Goal: Information Seeking & Learning: Learn about a topic

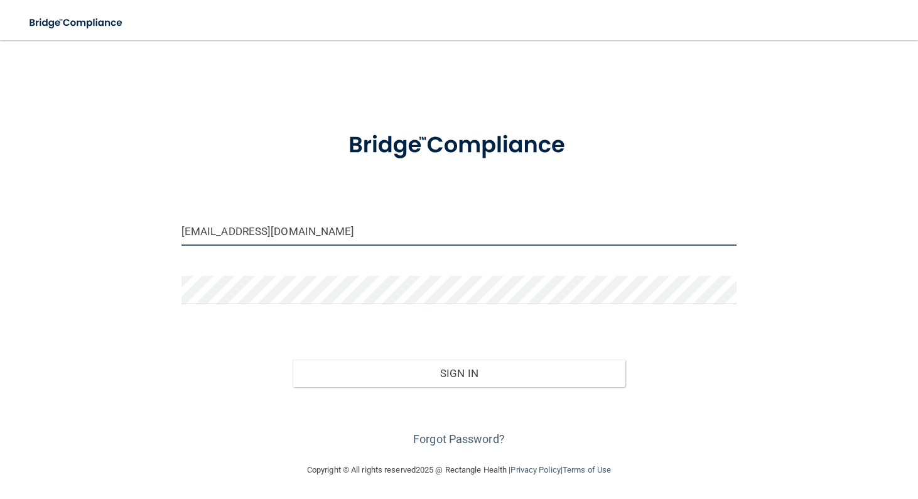
type input "[EMAIL_ADDRESS][DOMAIN_NAME]"
click at [524, 385] on button "Sign In" at bounding box center [459, 373] width 333 height 28
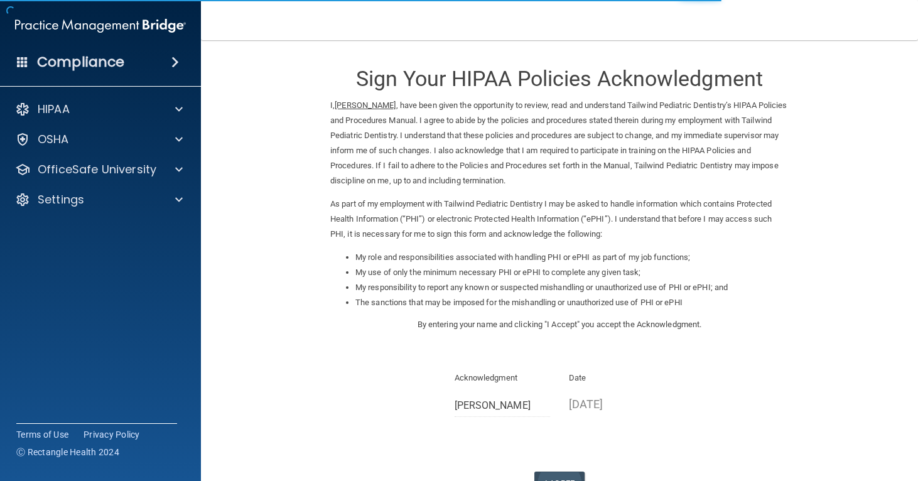
click at [558, 472] on button "I Agree" at bounding box center [559, 483] width 50 height 23
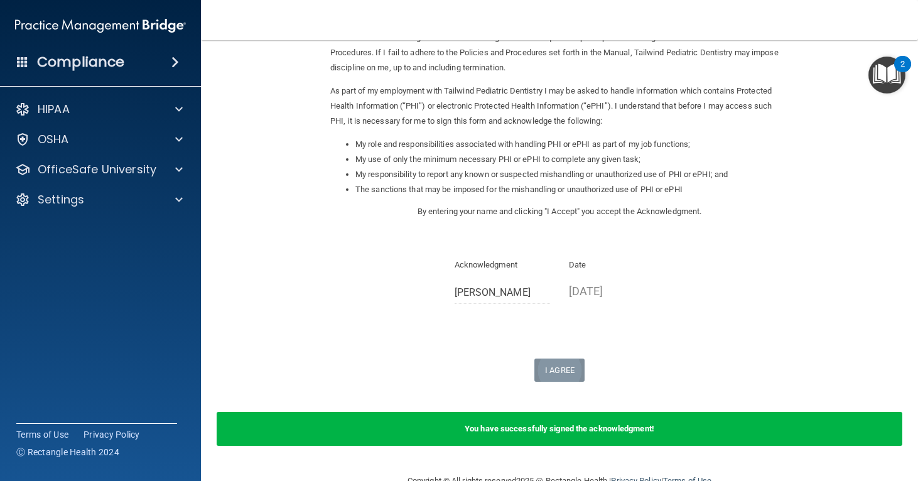
scroll to position [122, 0]
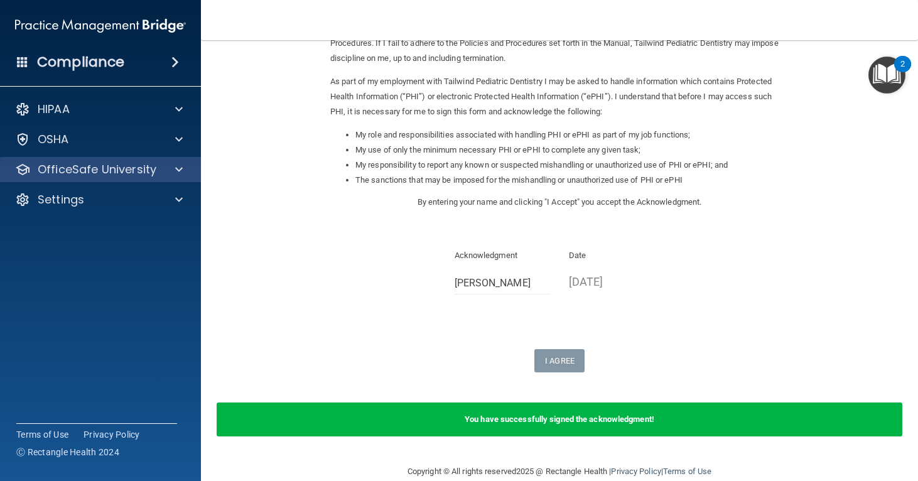
click at [167, 173] on div at bounding box center [176, 169] width 31 height 15
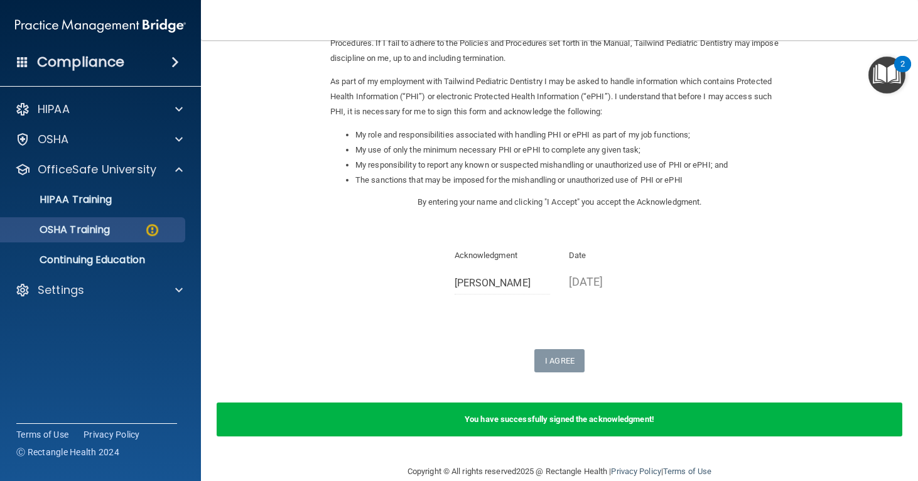
click at [134, 231] on div "OSHA Training" at bounding box center [93, 230] width 171 height 13
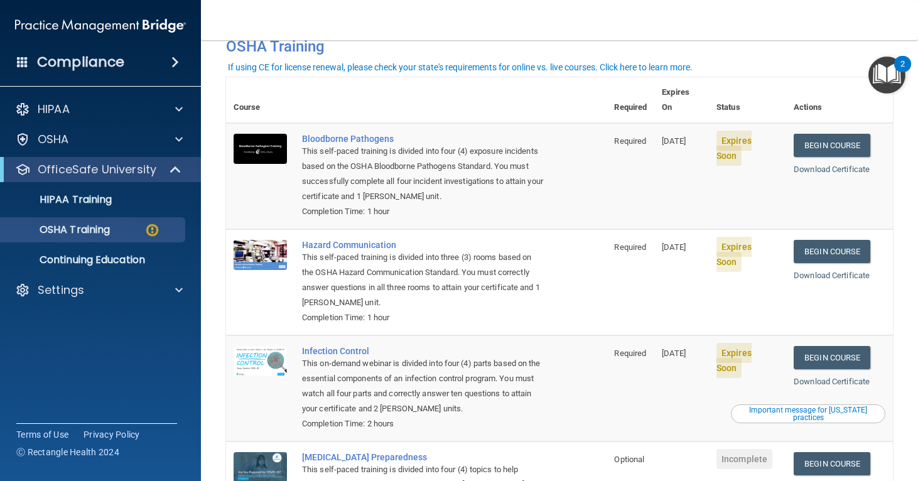
scroll to position [45, 0]
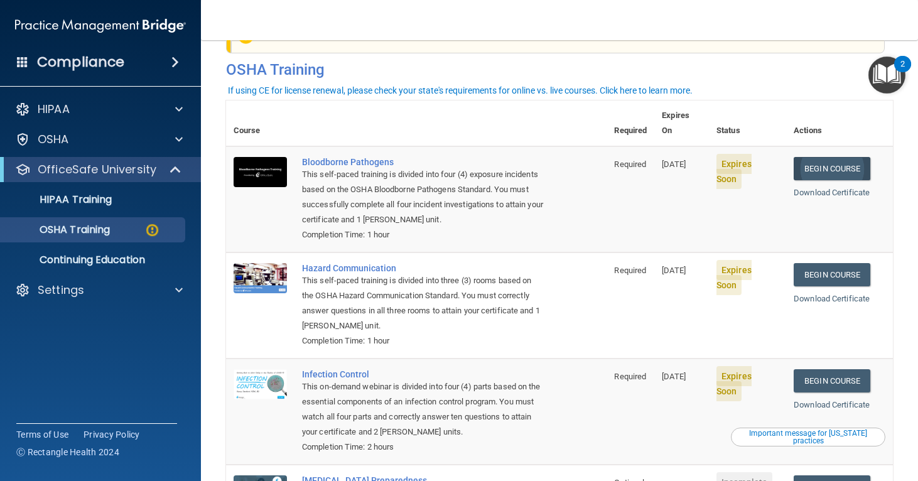
click at [839, 157] on link "Begin Course" at bounding box center [832, 168] width 77 height 23
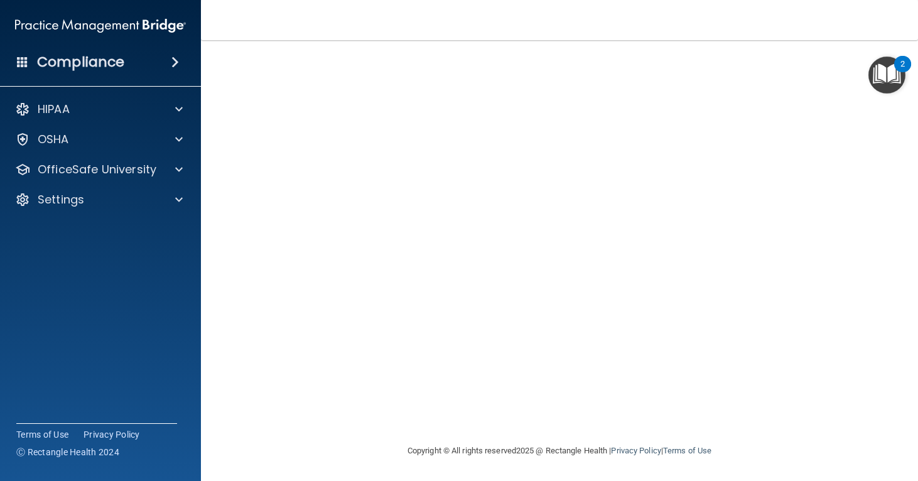
scroll to position [56, 0]
click at [177, 138] on span at bounding box center [179, 139] width 8 height 15
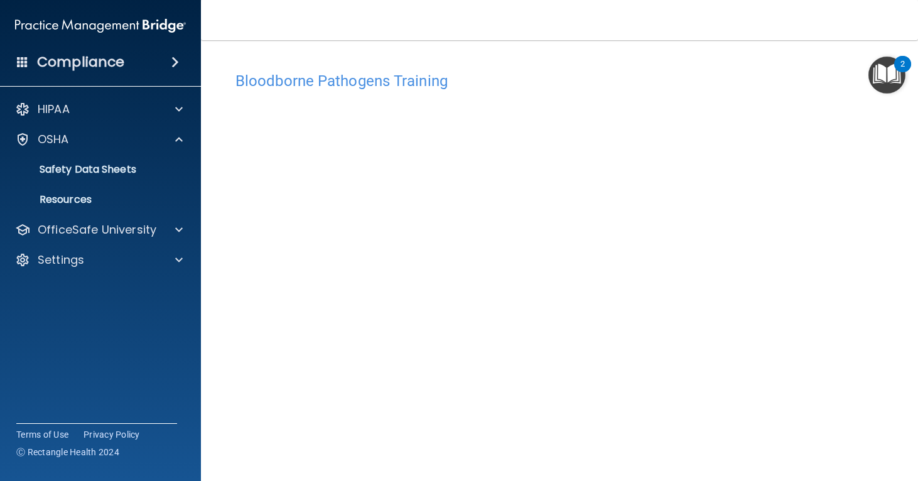
scroll to position [0, 0]
click at [183, 230] on div at bounding box center [176, 229] width 31 height 15
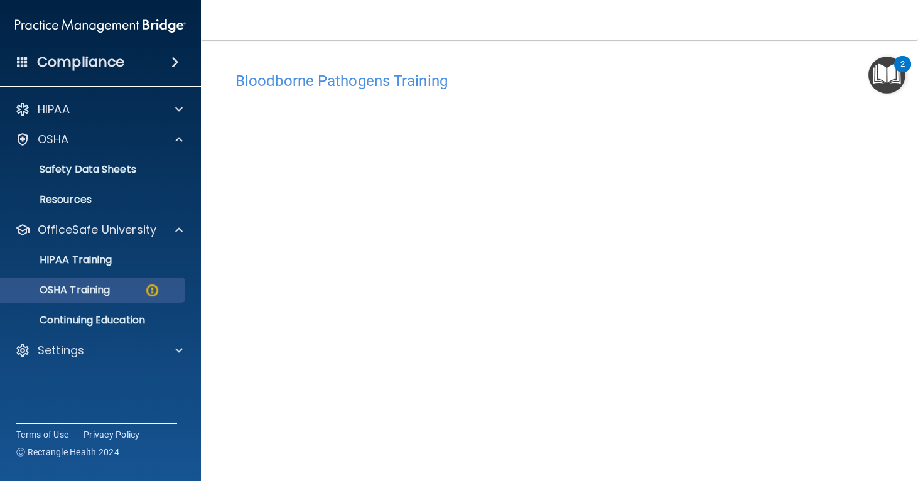
click at [105, 291] on p "OSHA Training" at bounding box center [59, 290] width 102 height 13
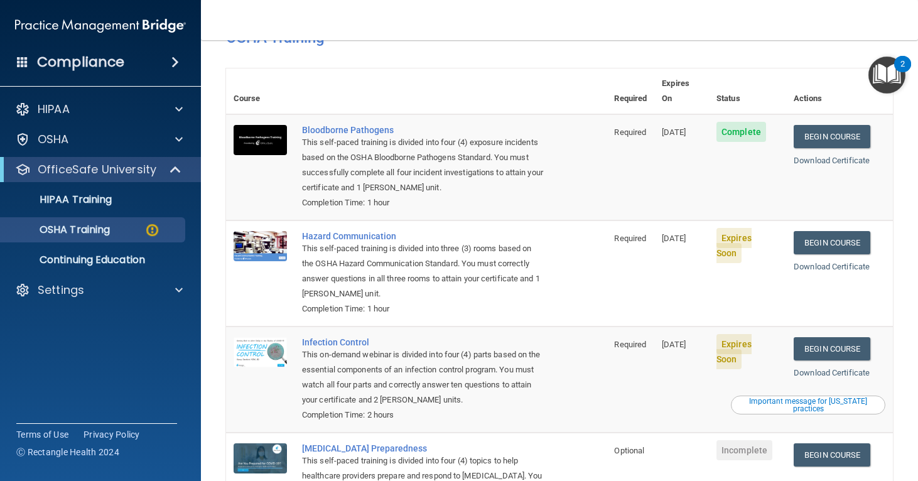
scroll to position [75, 0]
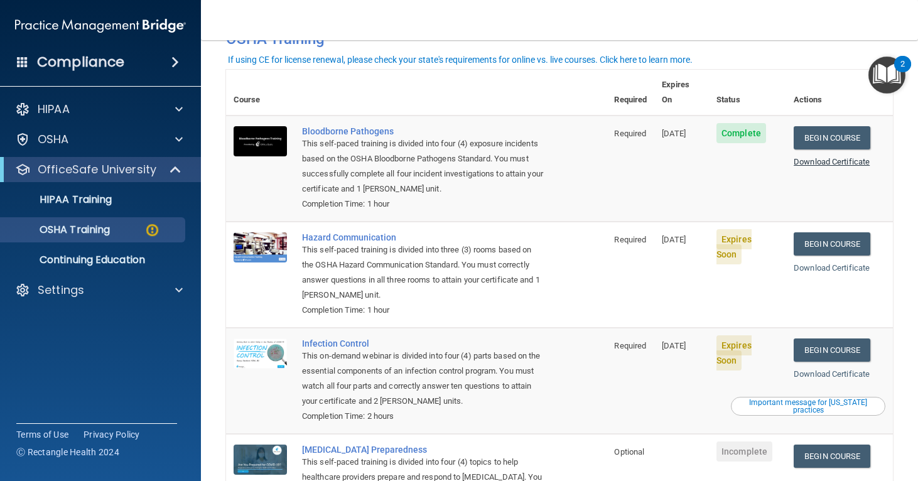
click at [834, 157] on link "Download Certificate" at bounding box center [832, 161] width 76 height 9
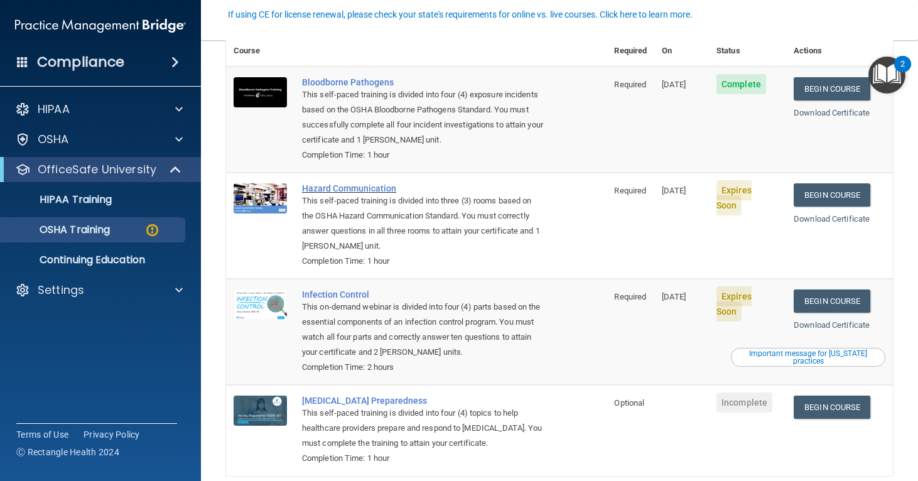
scroll to position [126, 0]
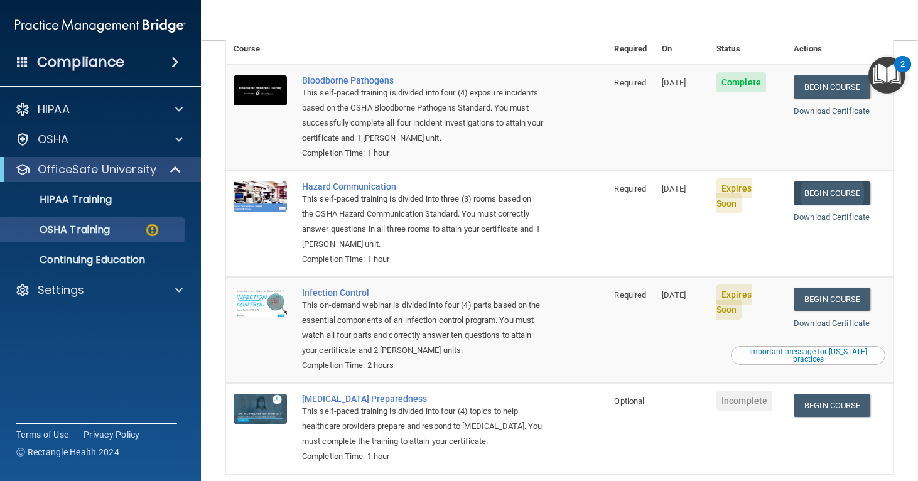
click at [818, 181] on link "Begin Course" at bounding box center [832, 192] width 77 height 23
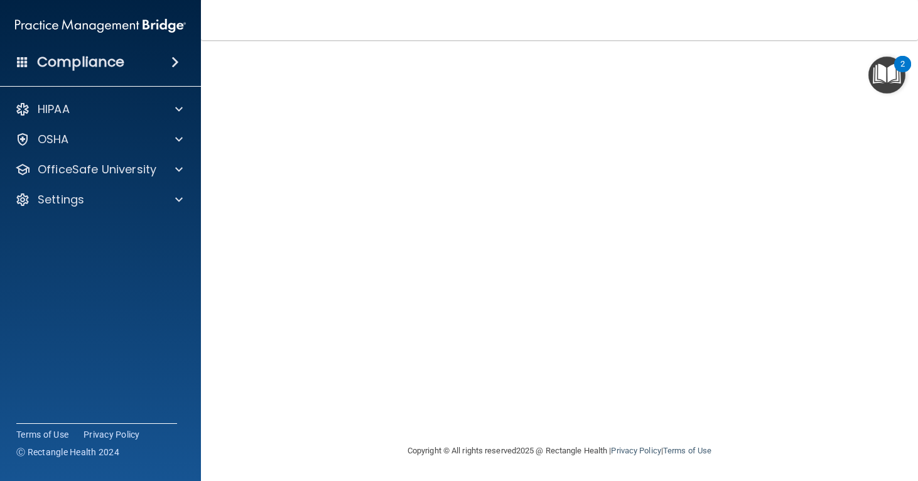
scroll to position [84, 0]
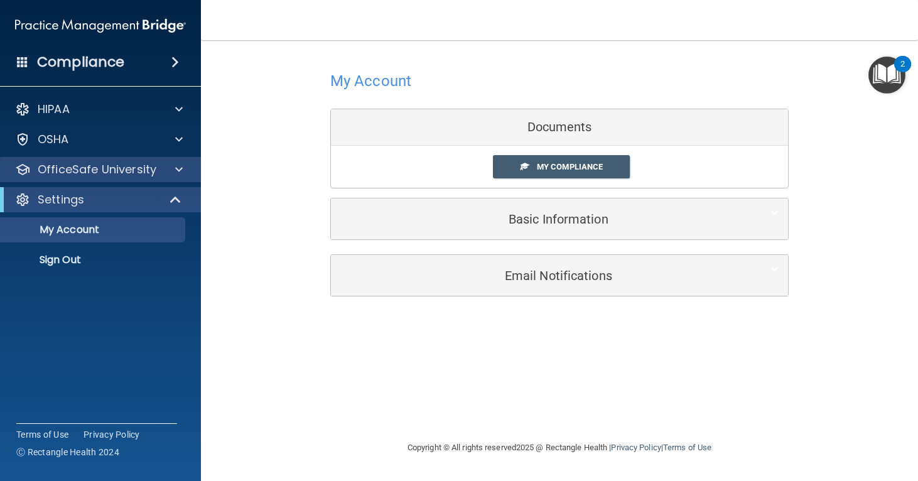
click at [179, 166] on span at bounding box center [179, 169] width 8 height 15
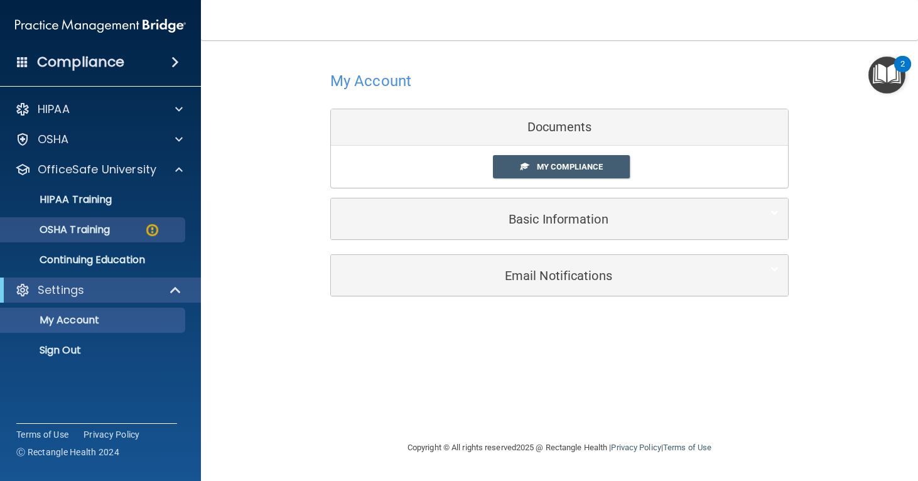
click at [100, 229] on p "OSHA Training" at bounding box center [59, 230] width 102 height 13
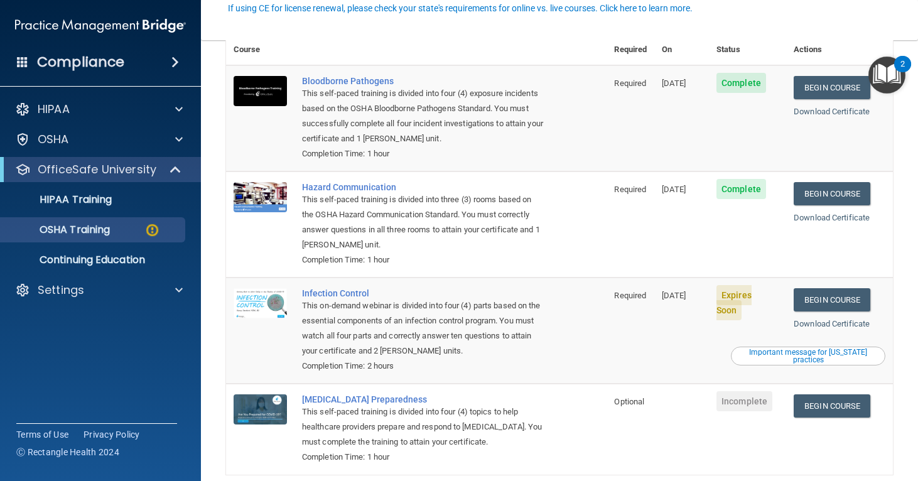
scroll to position [128, 0]
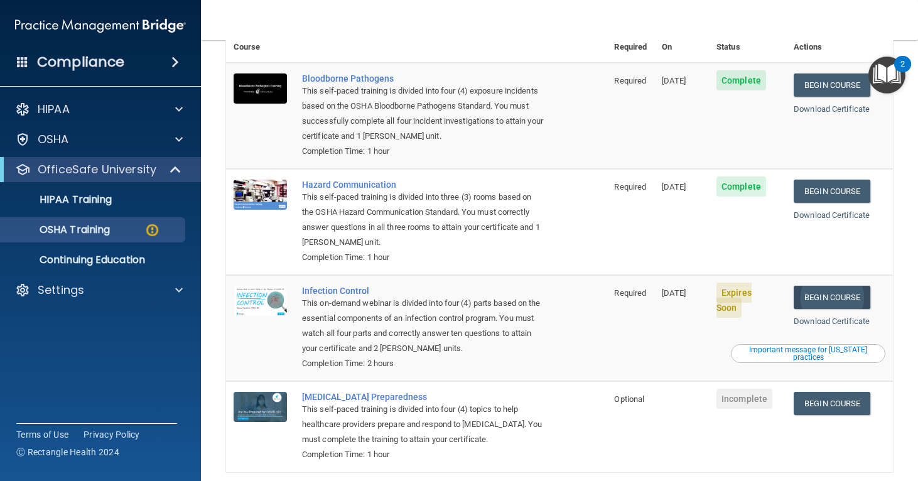
click at [818, 286] on link "Begin Course" at bounding box center [832, 297] width 77 height 23
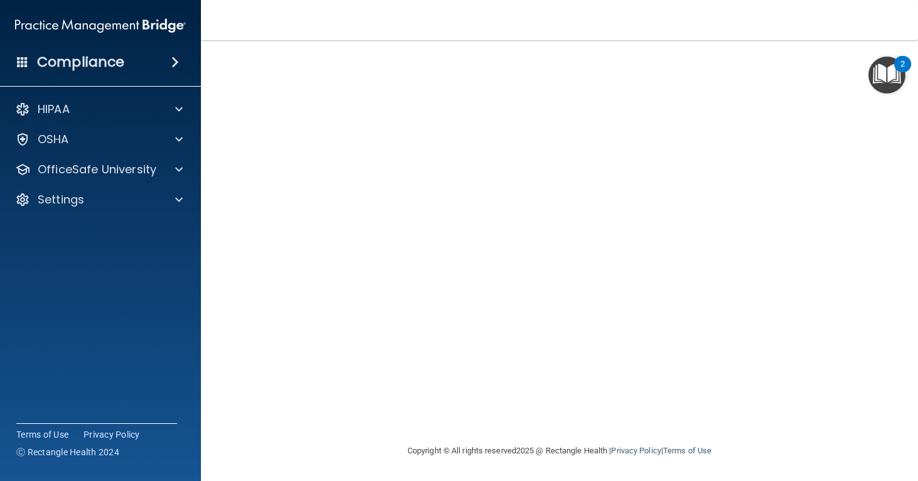
scroll to position [56, 0]
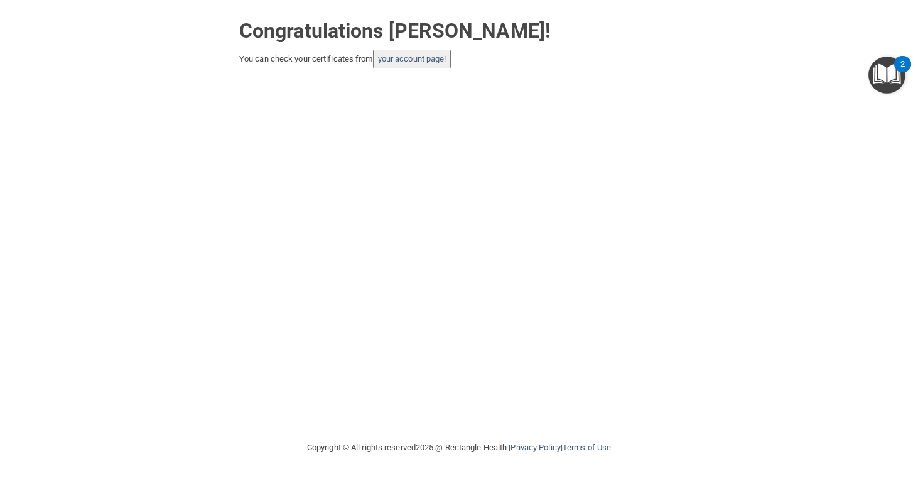
click at [426, 66] on button "your account page!" at bounding box center [412, 59] width 78 height 19
click at [426, 56] on link "your account page!" at bounding box center [412, 58] width 68 height 9
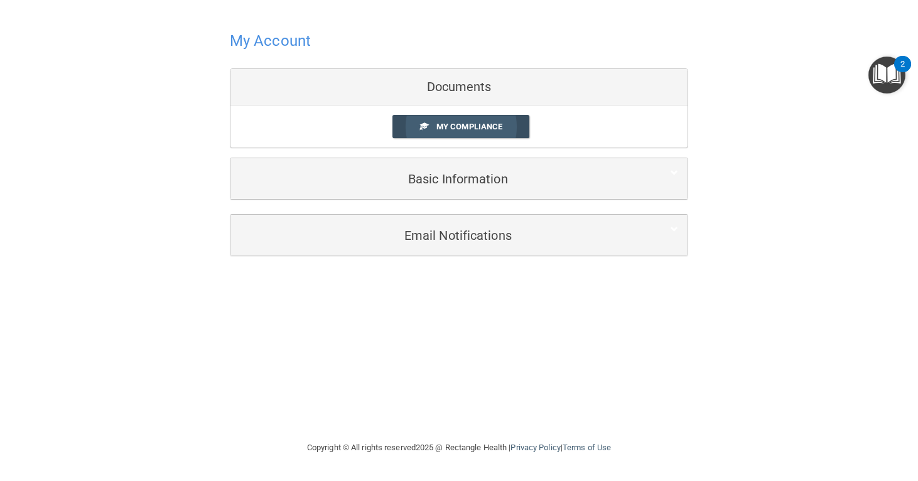
click at [484, 127] on span "My Compliance" at bounding box center [469, 126] width 66 height 9
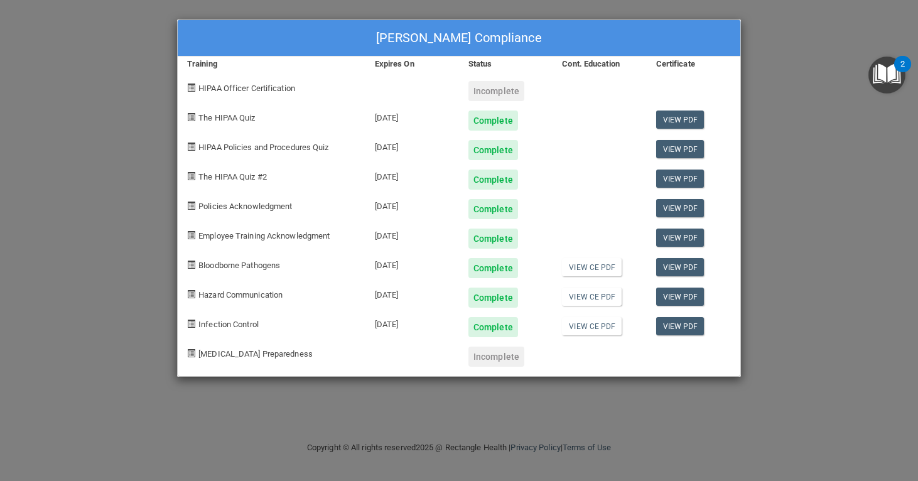
click at [495, 87] on div "Incomplete" at bounding box center [496, 91] width 56 height 20
